Goal: Register for event/course

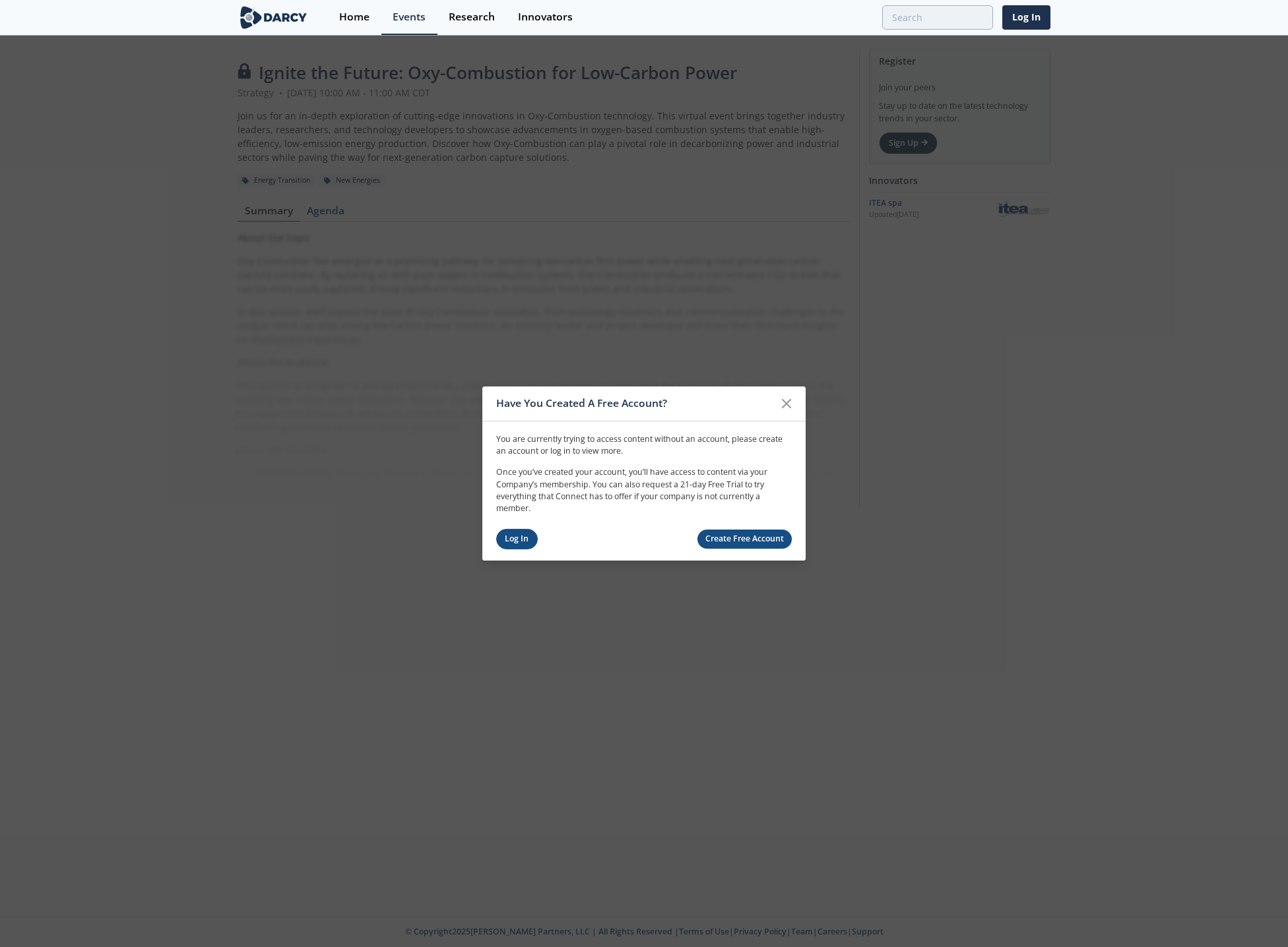
click at [527, 543] on link "Log In" at bounding box center [517, 539] width 41 height 20
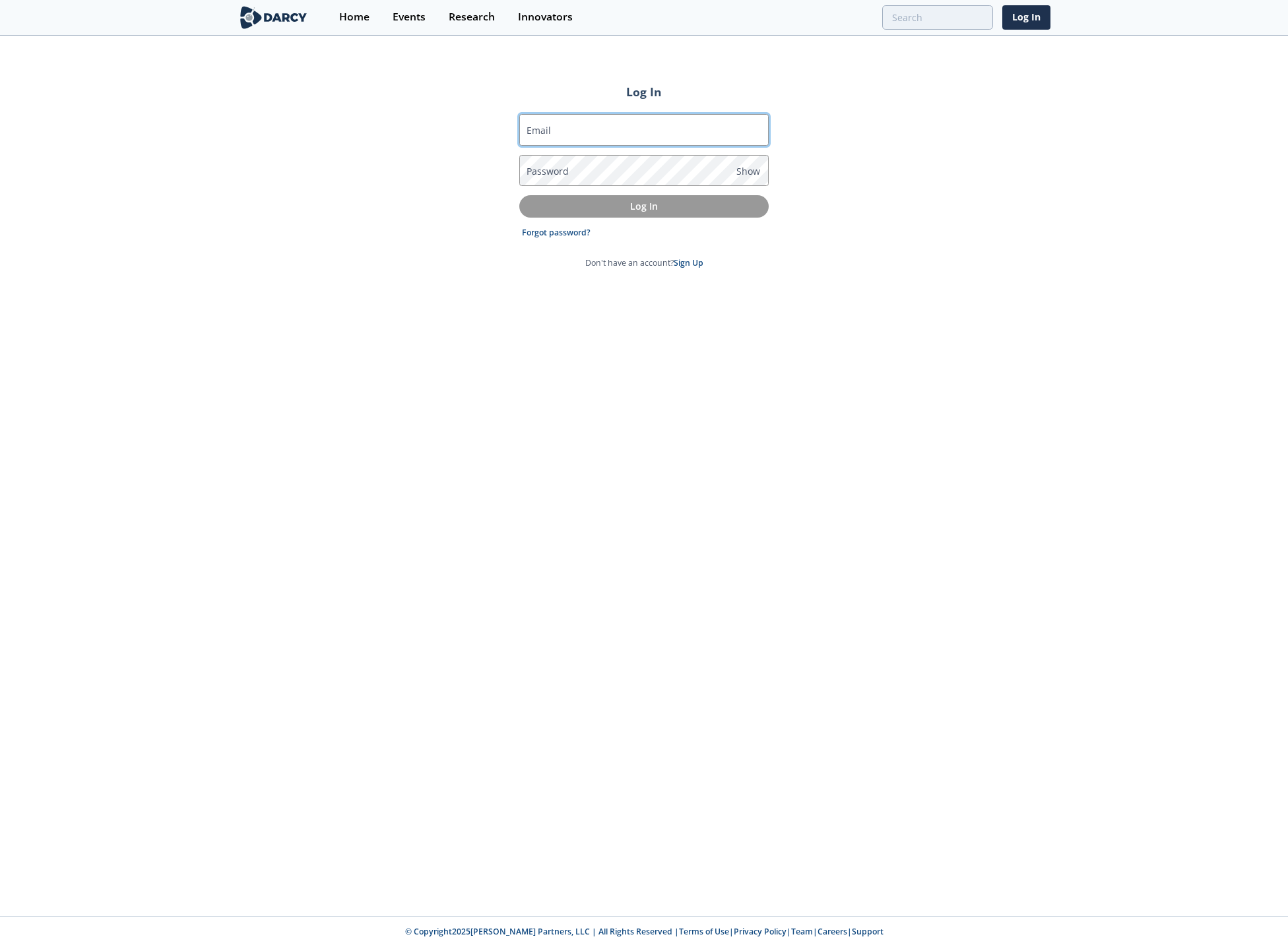
click at [573, 127] on input "Email" at bounding box center [644, 130] width 250 height 32
type input "[PERSON_NAME][EMAIL_ADDRESS][DOMAIN_NAME]"
click at [573, 154] on form "Email [PERSON_NAME][EMAIL_ADDRESS][DOMAIN_NAME] Password Show Log In Forgot pas…" at bounding box center [644, 191] width 250 height 155
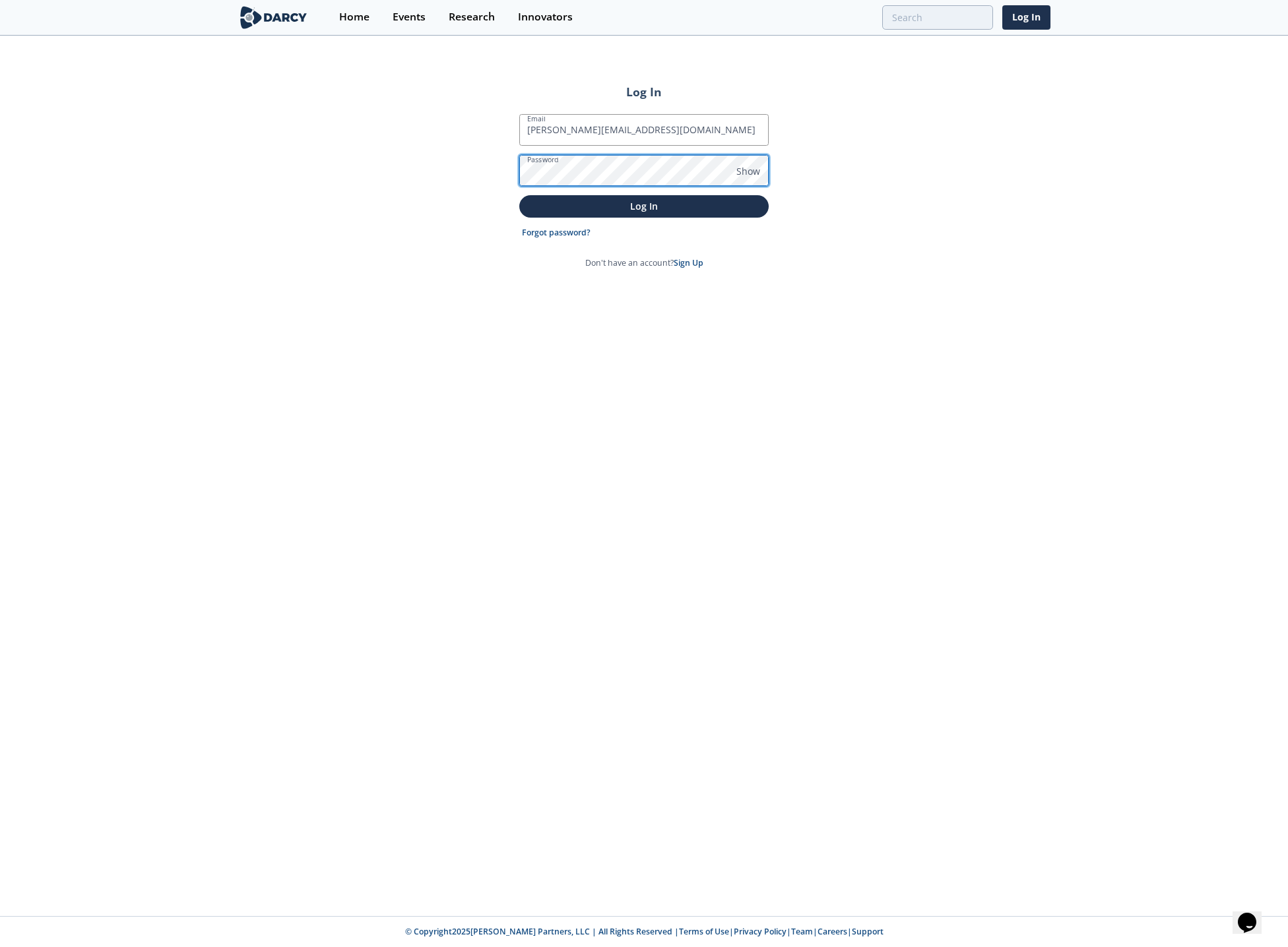
click at [519, 195] on button "Log In" at bounding box center [644, 206] width 250 height 22
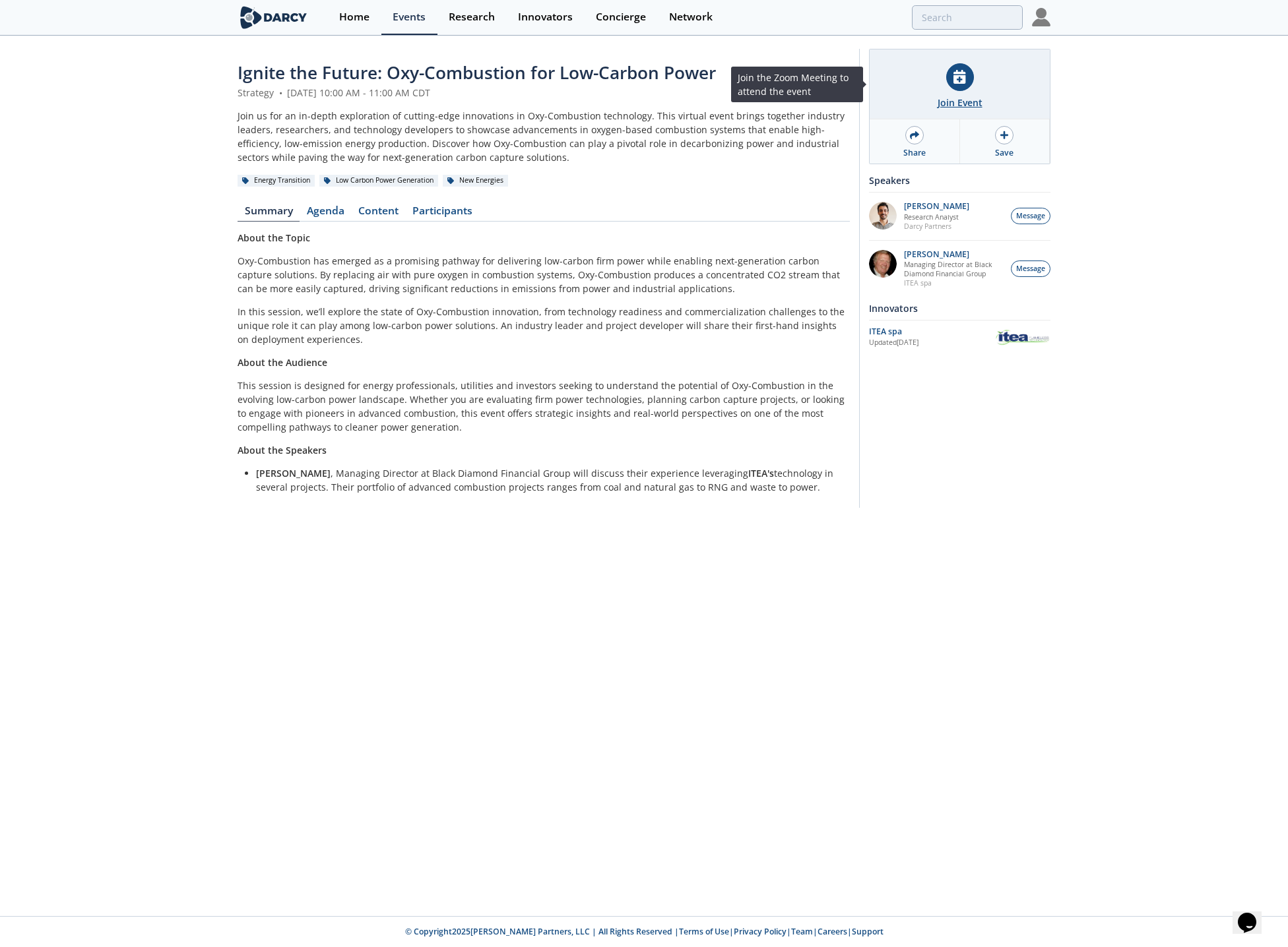
click at [952, 94] on div "Join Event" at bounding box center [960, 84] width 180 height 70
